Goal: Check status: Check status

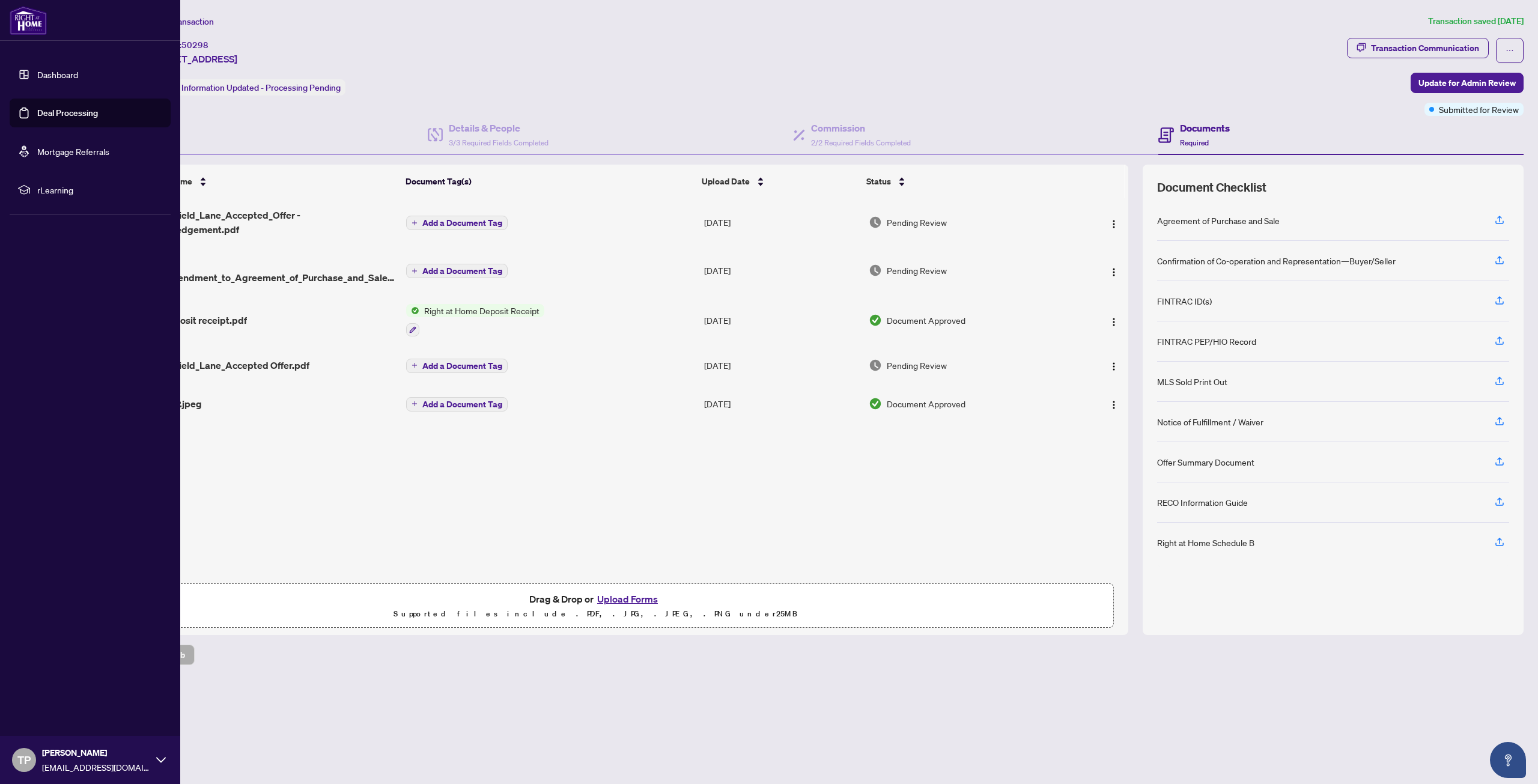
click at [37, 73] on link "Dashboard" at bounding box center [57, 75] width 41 height 11
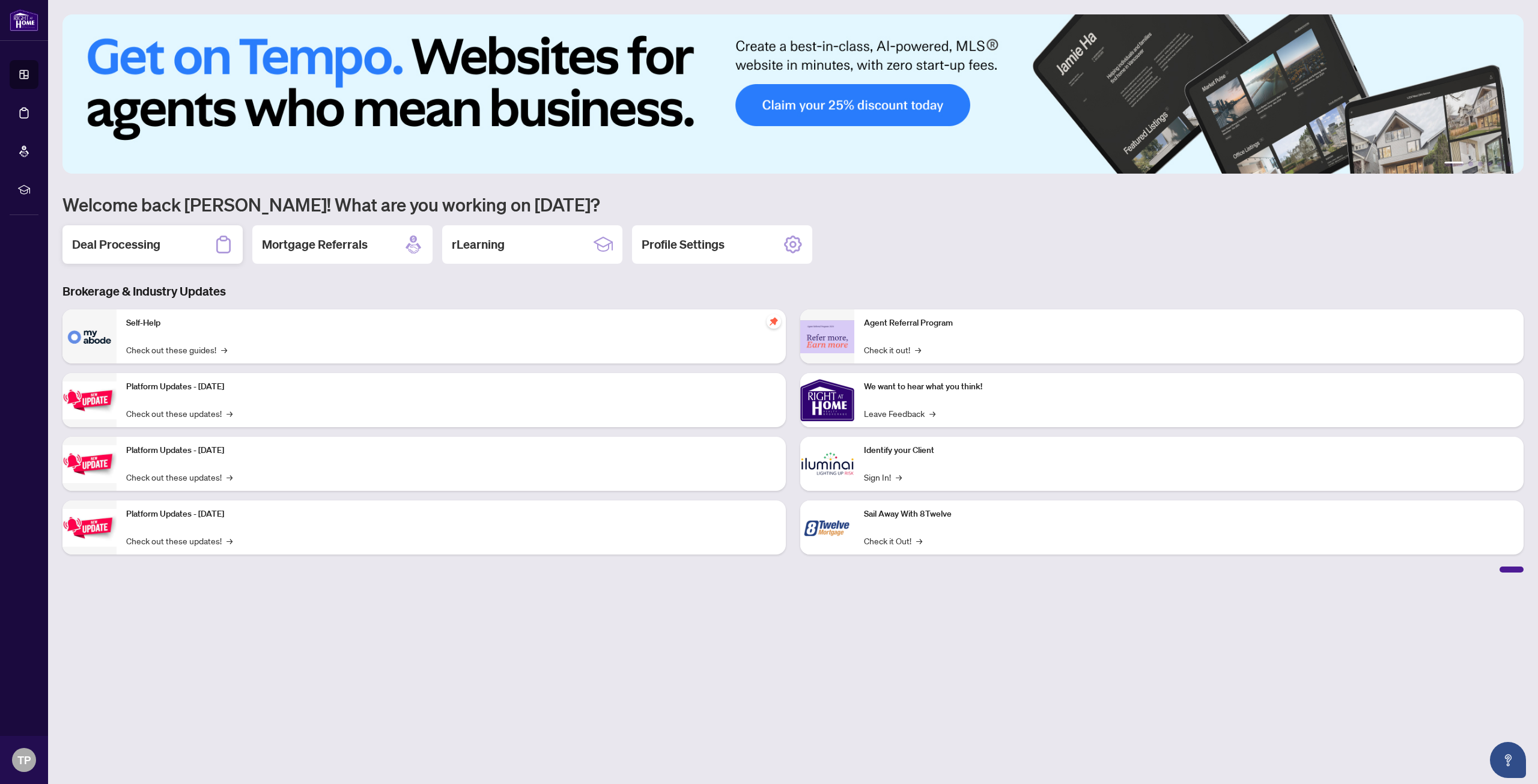
click at [121, 241] on h2 "Deal Processing" at bounding box center [116, 245] width 88 height 17
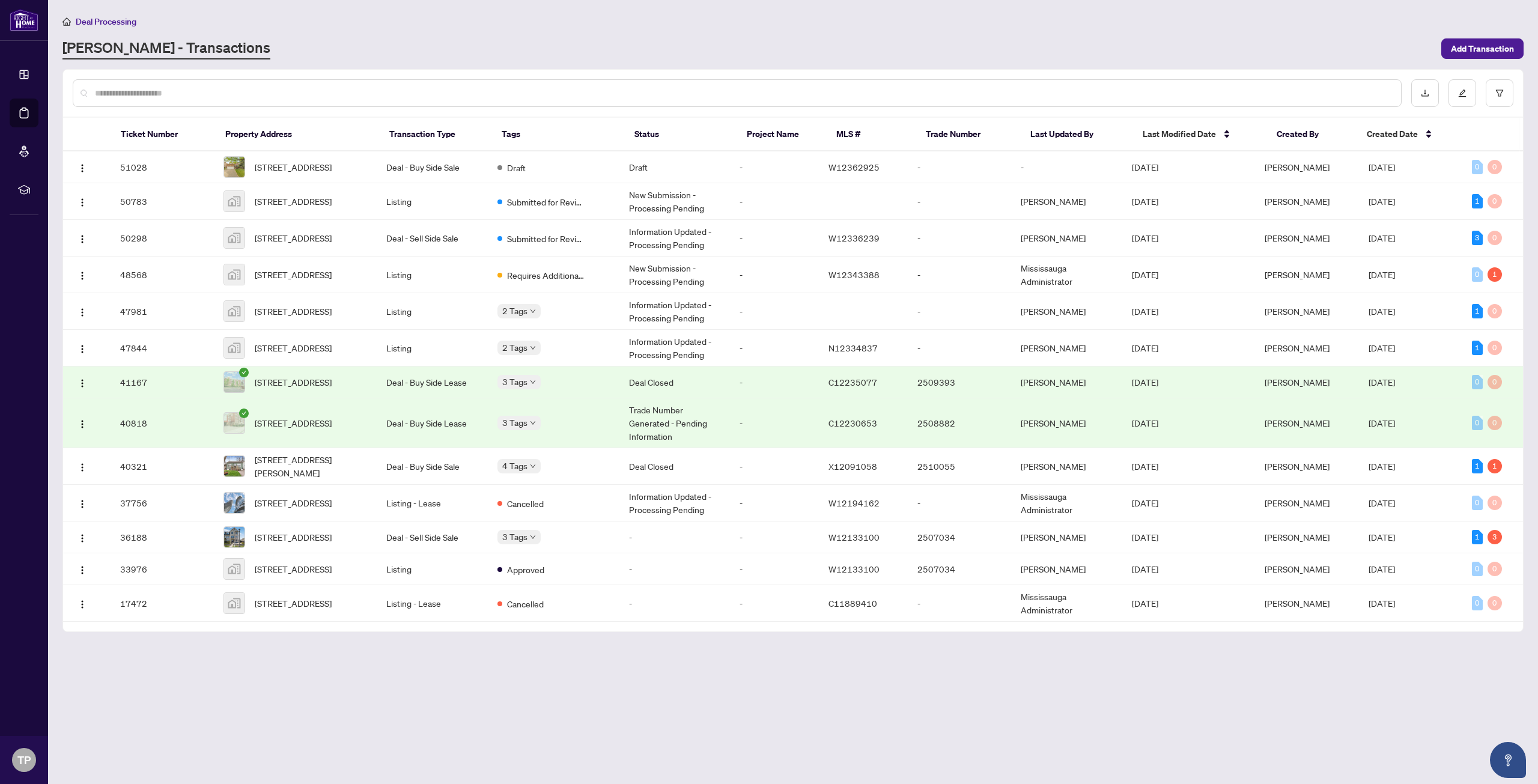
click at [689, 441] on td "Trade Number Generated - Pending Information" at bounding box center [675, 423] width 111 height 50
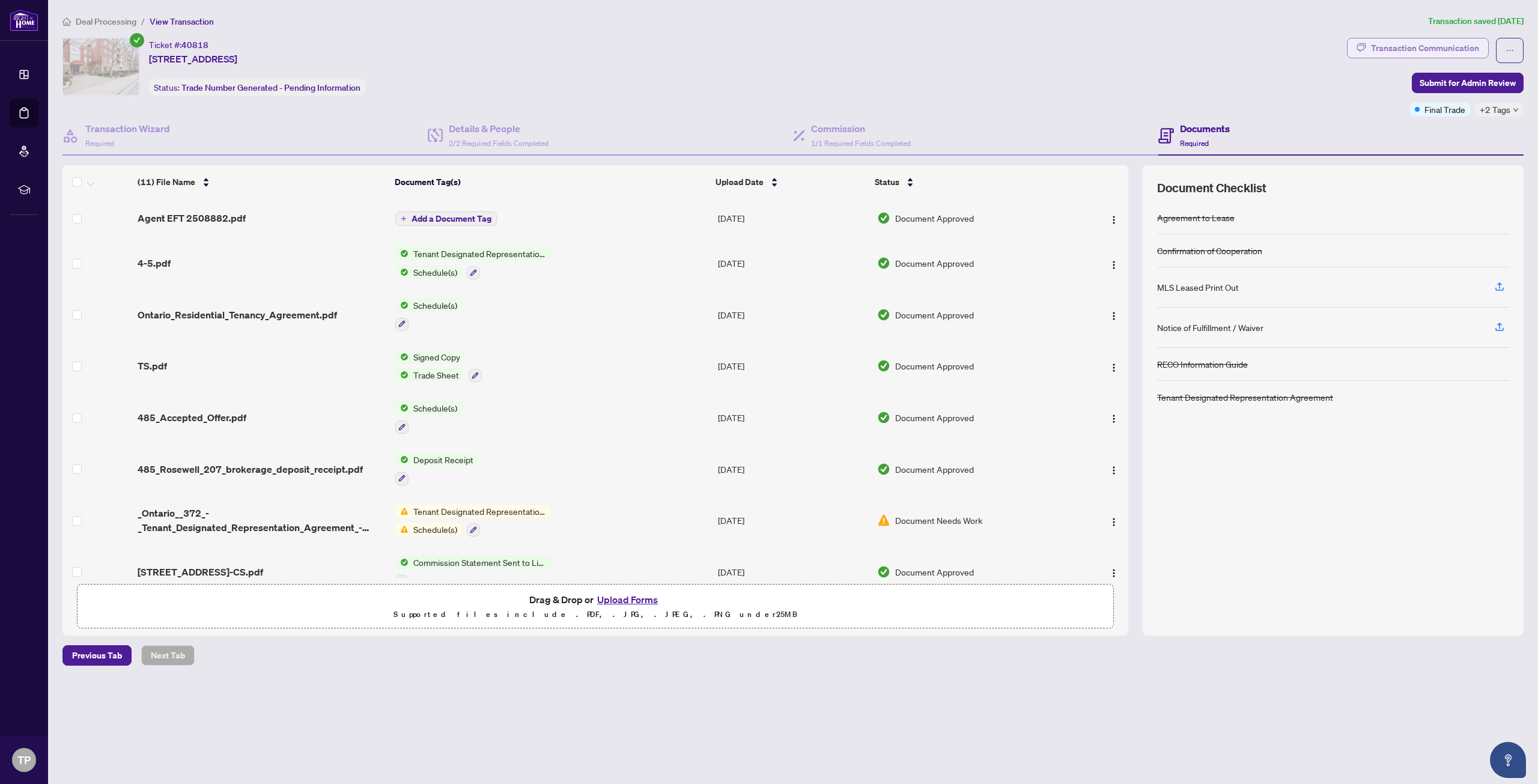
click at [1426, 49] on div "Transaction Communication" at bounding box center [1425, 47] width 108 height 19
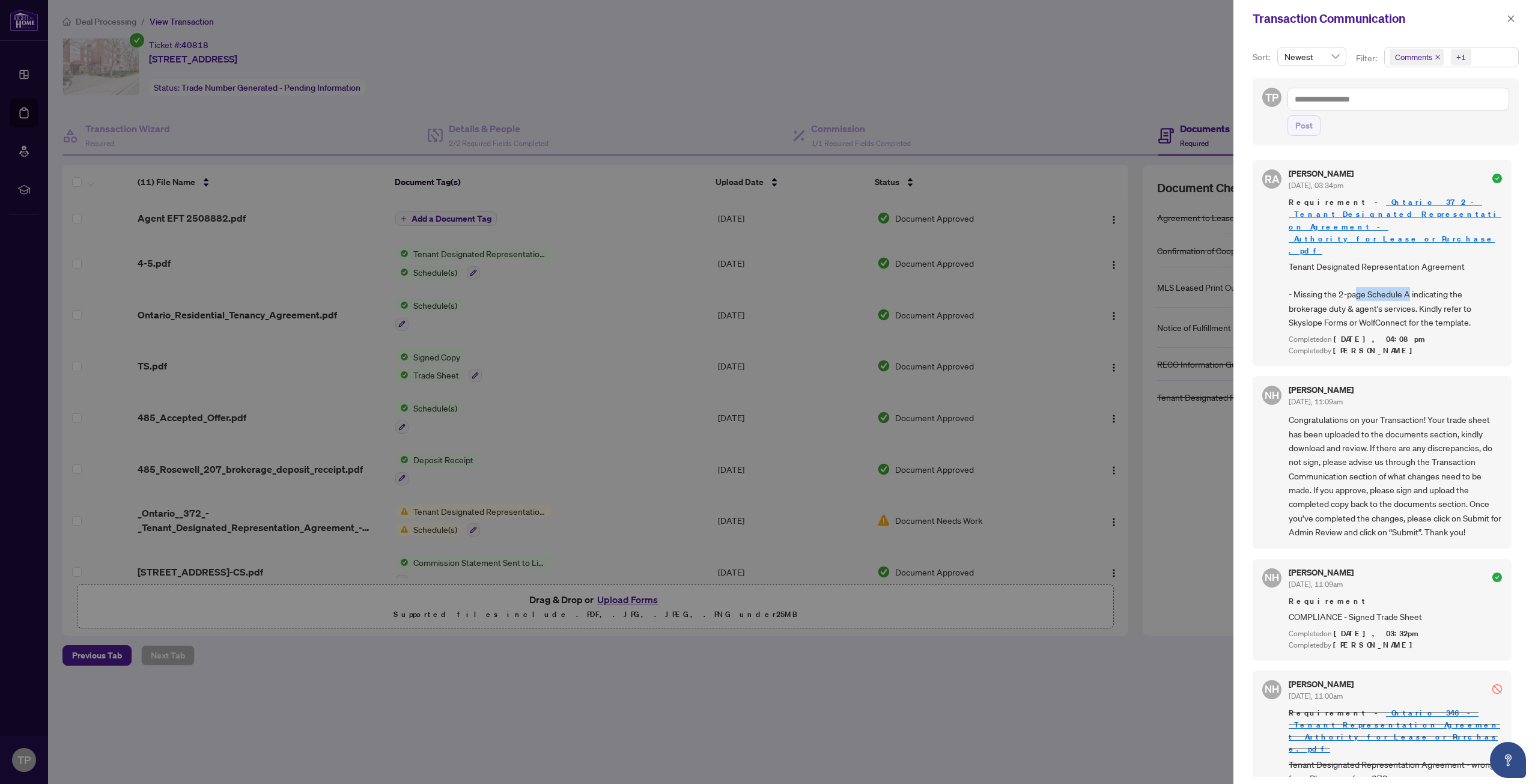
drag, startPoint x: 1363, startPoint y: 273, endPoint x: 1413, endPoint y: 276, distance: 50.1
click at [1412, 276] on span "Tenant Designated Representation Agreement - Missing the 2-page Schedule A indi…" at bounding box center [1395, 295] width 213 height 71
drag, startPoint x: 1346, startPoint y: 289, endPoint x: 1434, endPoint y: 288, distance: 88.0
click at [1434, 287] on span "Tenant Designated Representation Agreement - Missing the 2-page Schedule A indi…" at bounding box center [1395, 295] width 213 height 71
drag, startPoint x: 1347, startPoint y: 301, endPoint x: 1394, endPoint y: 303, distance: 47.0
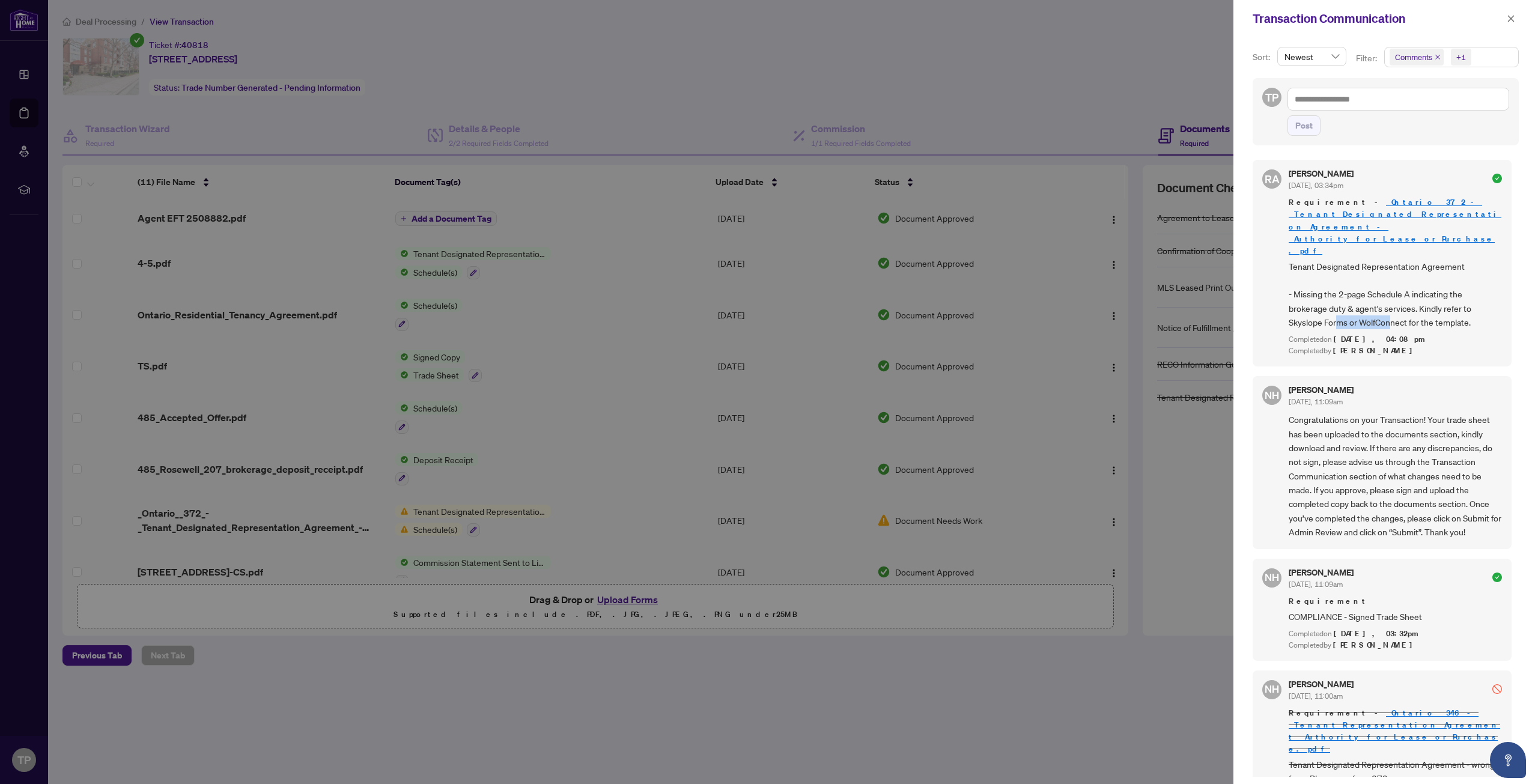
click at [1394, 301] on span "Tenant Designated Representation Agreement - Missing the 2-page Schedule A indi…" at bounding box center [1395, 295] width 213 height 71
click at [1274, 134] on div "TP Post" at bounding box center [1386, 111] width 266 height 67
click at [1512, 22] on icon "close" at bounding box center [1511, 18] width 9 height 9
